Goal: Information Seeking & Learning: Learn about a topic

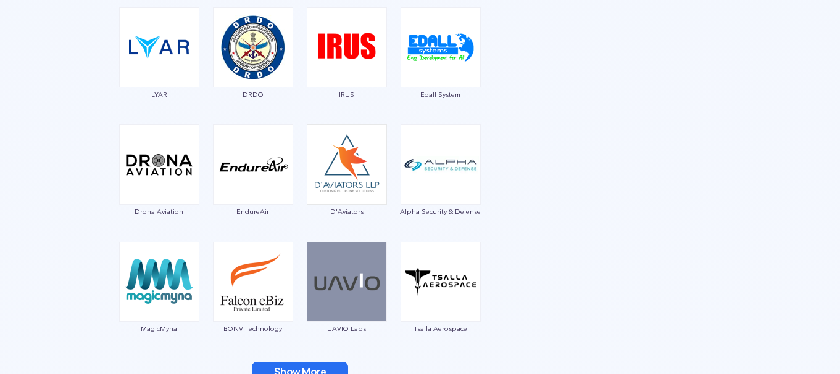
scroll to position [1334, 0]
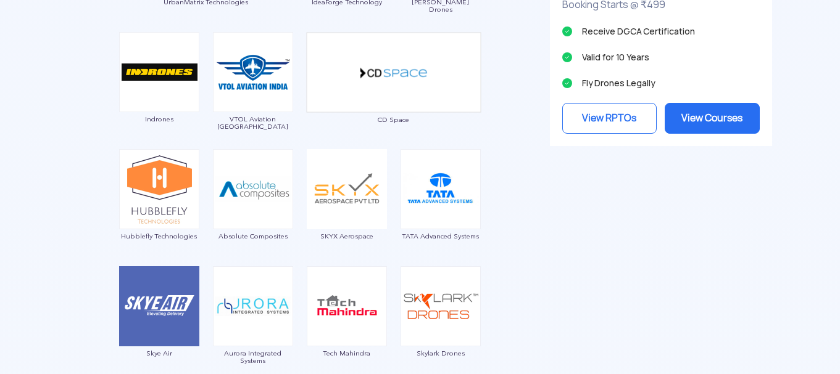
click at [513, 189] on div "Garuda Aerospace Throttle Aerospace General Aeronautics Redwing Labs [PERSON_NA…" at bounding box center [299, 168] width 481 height 1460
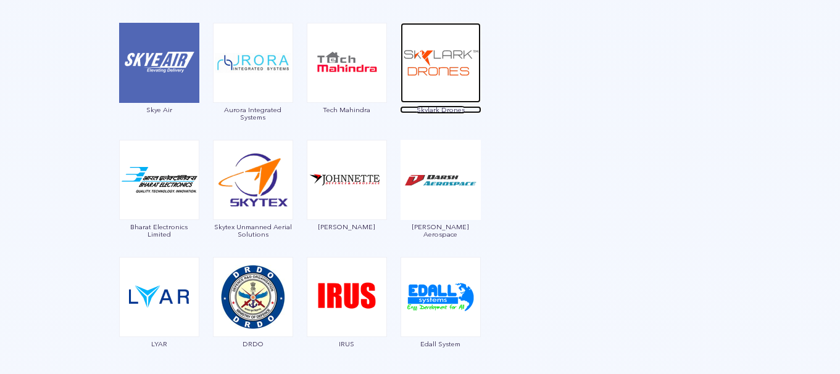
scroll to position [1581, 0]
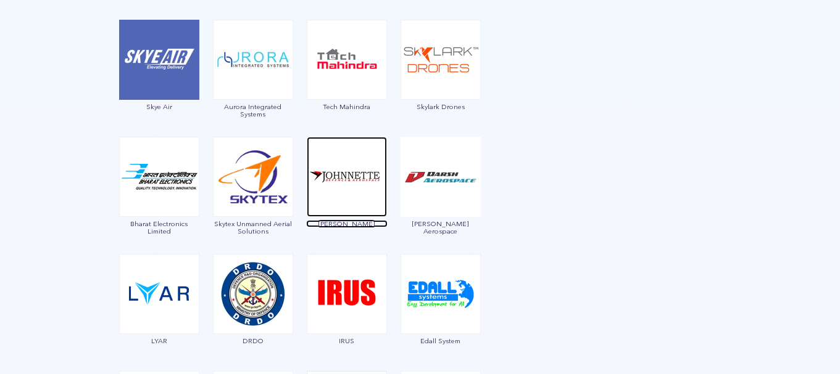
click at [352, 225] on span "[PERSON_NAME]" at bounding box center [346, 223] width 81 height 7
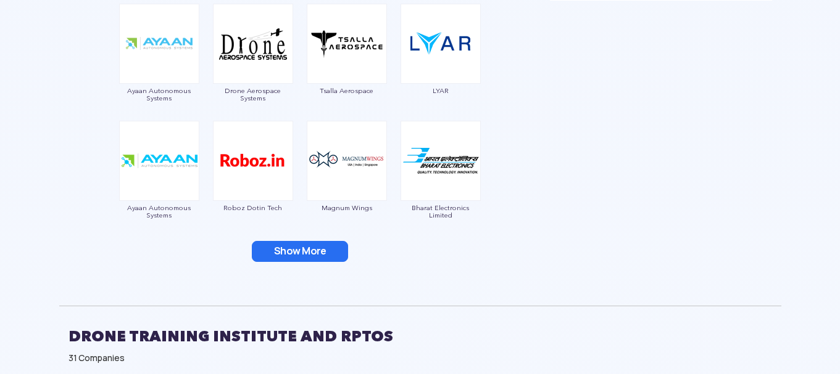
scroll to position [1479, 0]
drag, startPoint x: 323, startPoint y: 258, endPoint x: 310, endPoint y: 248, distance: 16.8
click at [310, 248] on button "Show More" at bounding box center [300, 251] width 96 height 21
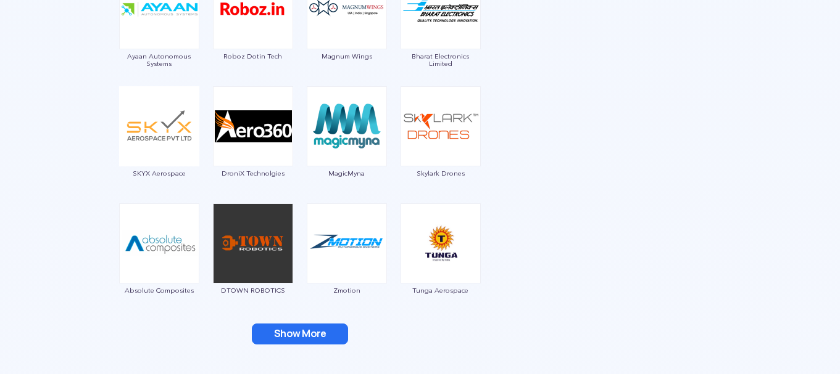
scroll to position [1644, 0]
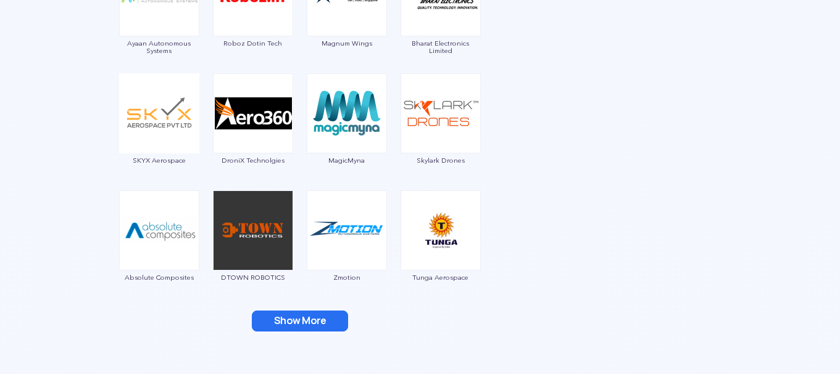
click at [296, 323] on button "Show More" at bounding box center [300, 321] width 96 height 21
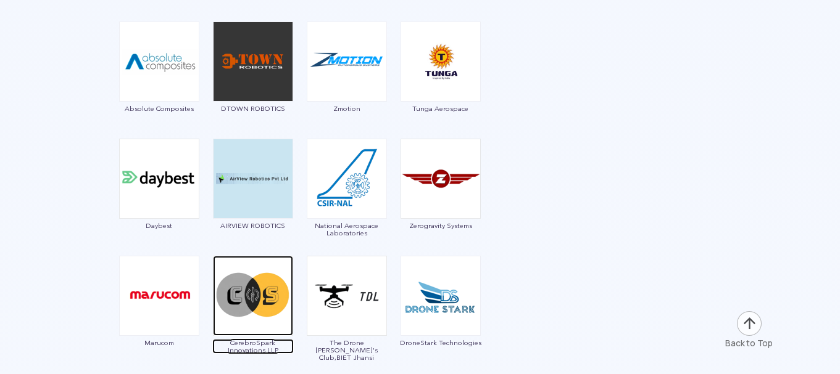
scroll to position [1891, 0]
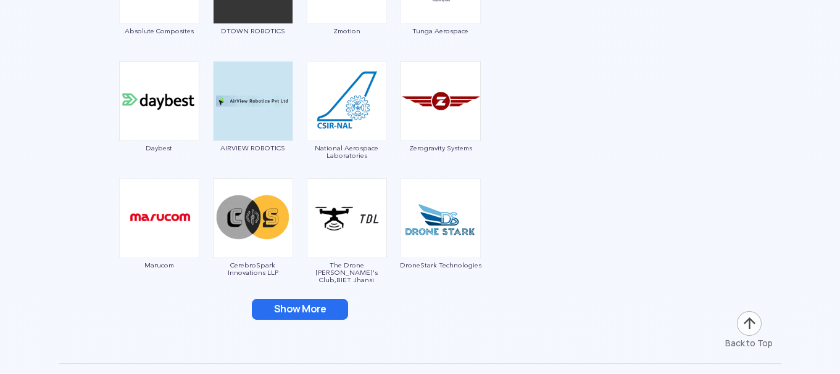
click at [306, 314] on button "Show More" at bounding box center [300, 309] width 96 height 21
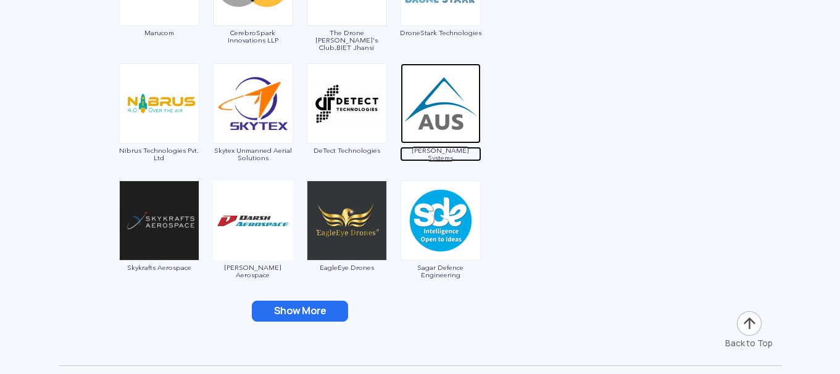
scroll to position [2138, 0]
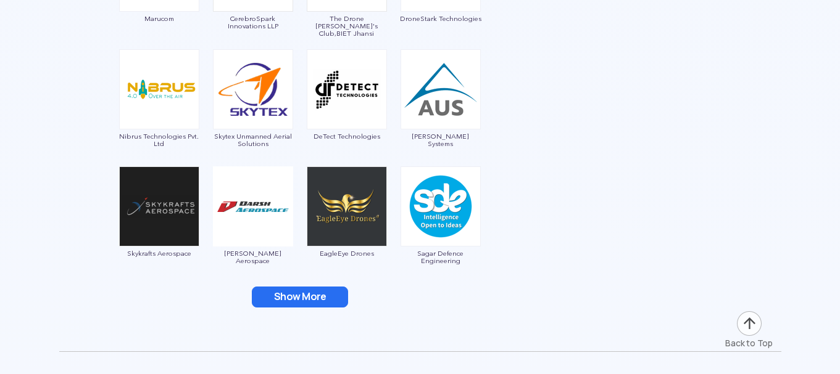
drag, startPoint x: 312, startPoint y: 300, endPoint x: 658, endPoint y: 252, distance: 349.5
click at [312, 300] on button "Show More" at bounding box center [300, 297] width 96 height 21
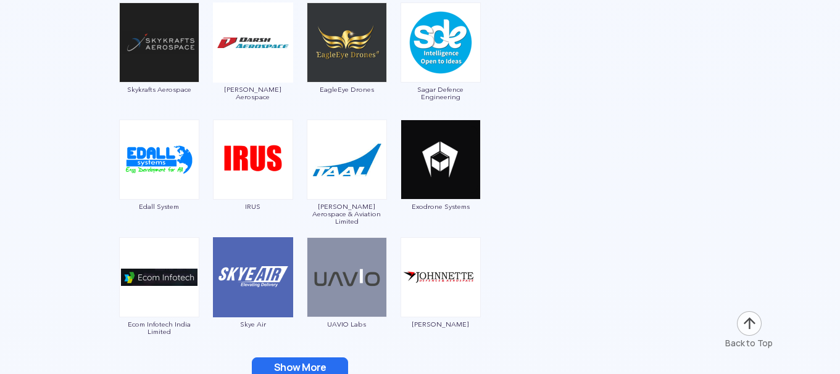
scroll to position [2220, 0]
